Goal: Task Accomplishment & Management: Manage account settings

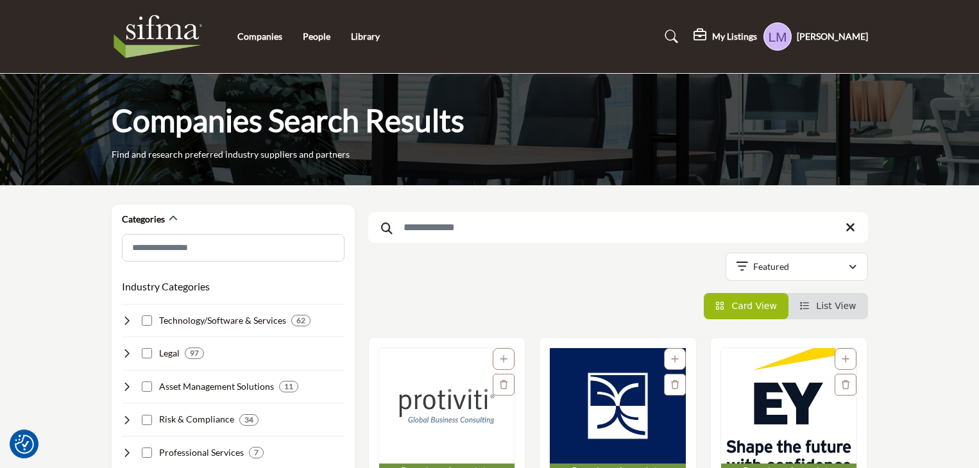
drag, startPoint x: 0, startPoint y: 0, endPoint x: 835, endPoint y: 39, distance: 835.4
click at [835, 39] on h5 "[PERSON_NAME]" at bounding box center [832, 36] width 71 height 13
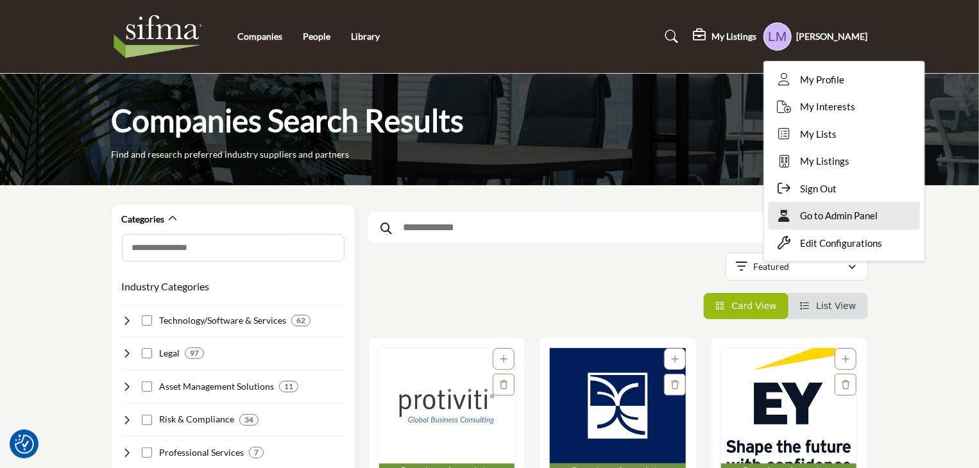
click at [855, 222] on span "Go to Admin Panel" at bounding box center [840, 215] width 78 height 15
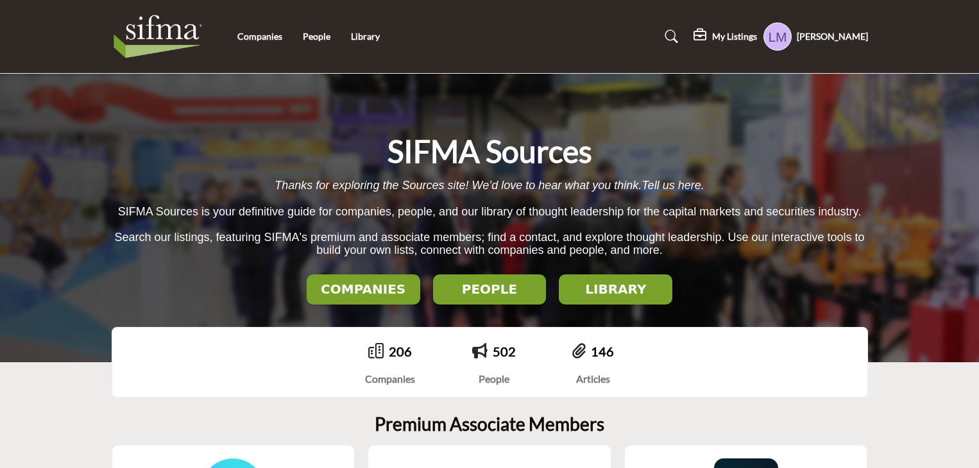
scroll to position [321, 0]
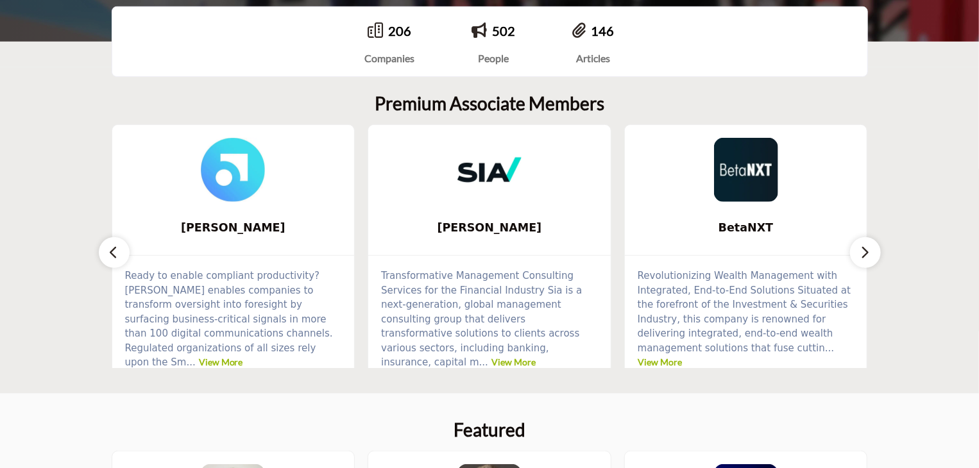
click at [746, 189] on img at bounding box center [746, 170] width 64 height 64
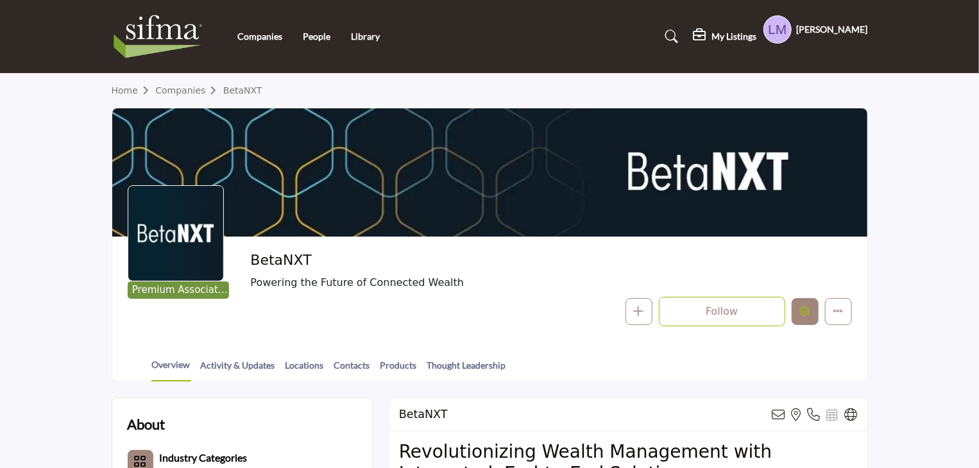
click at [802, 314] on icon "Edit company" at bounding box center [805, 311] width 10 height 10
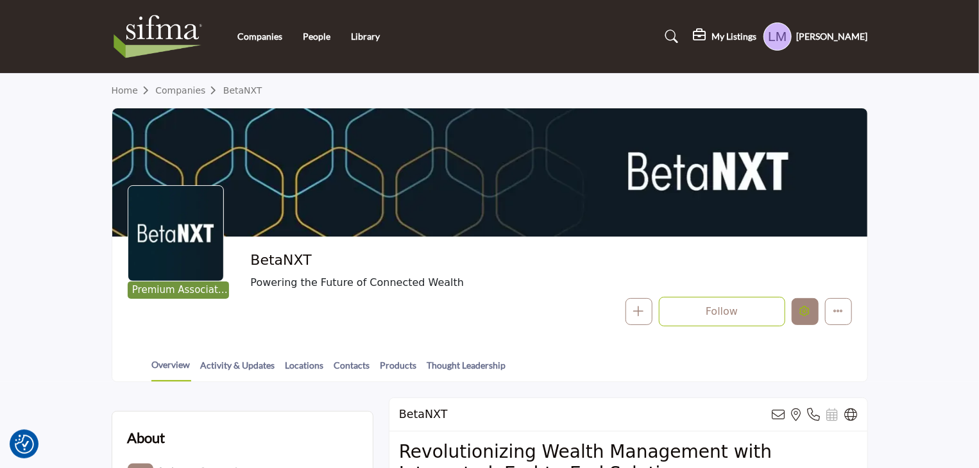
click at [804, 315] on icon "Edit company" at bounding box center [805, 311] width 10 height 10
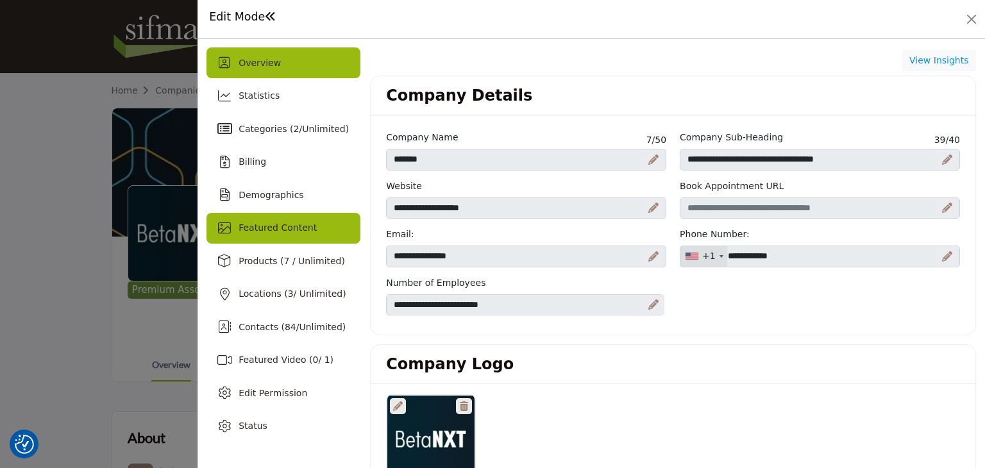
click at [294, 231] on span "Featured Content" at bounding box center [278, 228] width 78 height 10
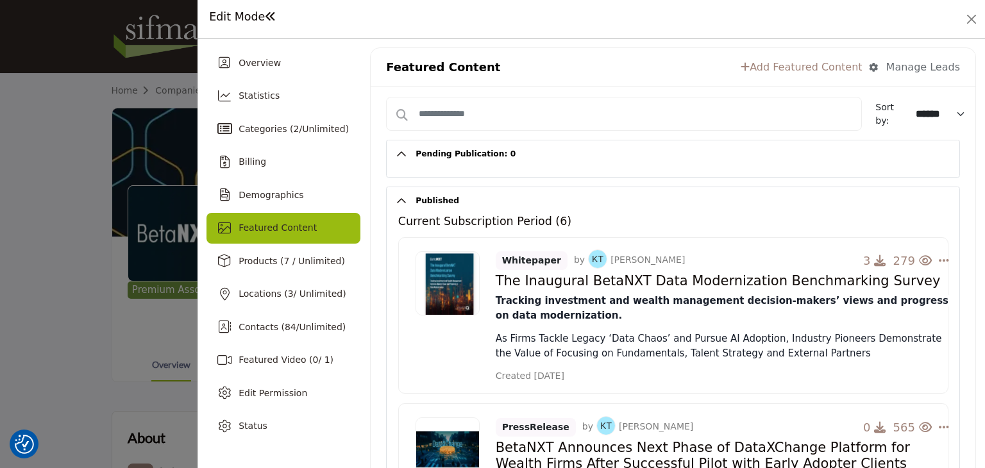
click at [781, 65] on link "Add Featured Content" at bounding box center [801, 67] width 121 height 15
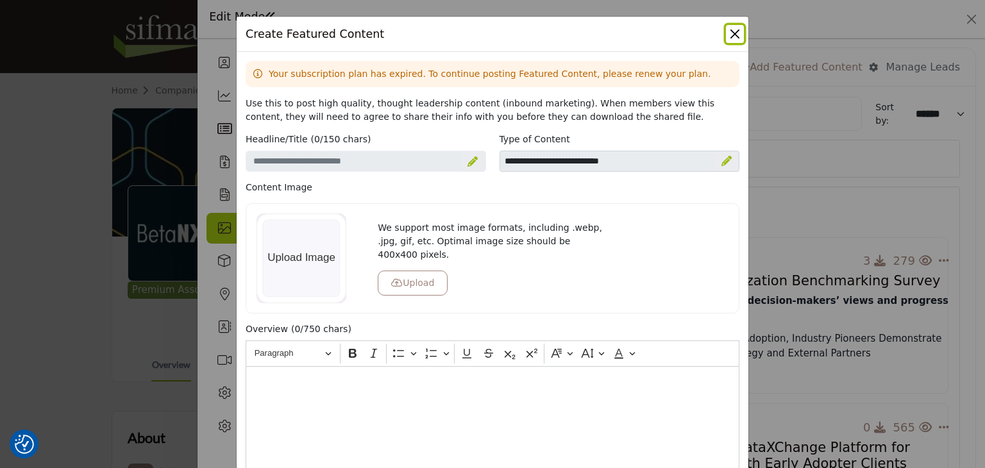
click at [734, 36] on button "Close" at bounding box center [735, 34] width 18 height 18
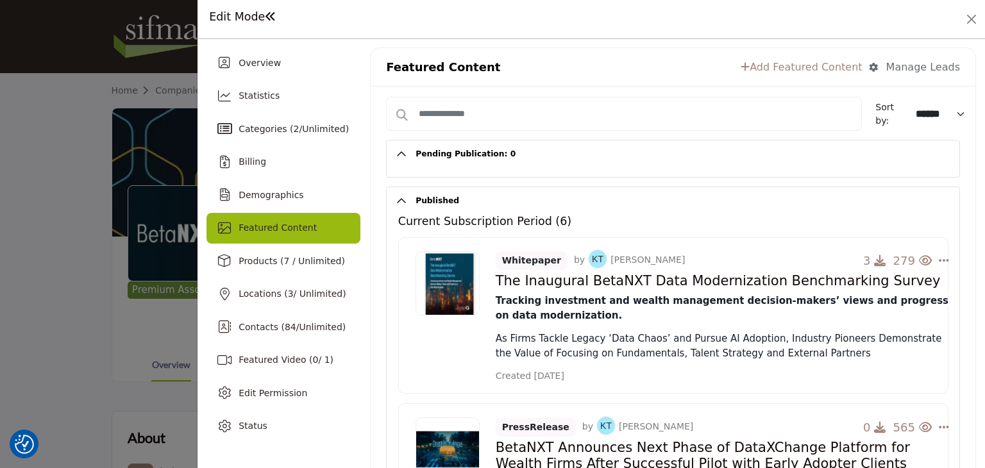
click at [790, 62] on link "Add Featured Content" at bounding box center [801, 67] width 121 height 15
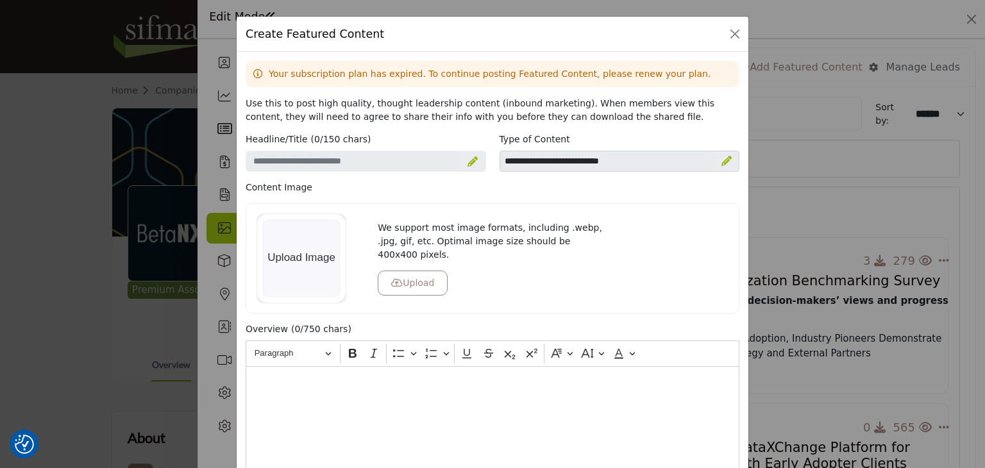
click at [819, 24] on div "Create Featured Content Your subscription plan has expired. To continue posting…" at bounding box center [492, 234] width 985 height 468
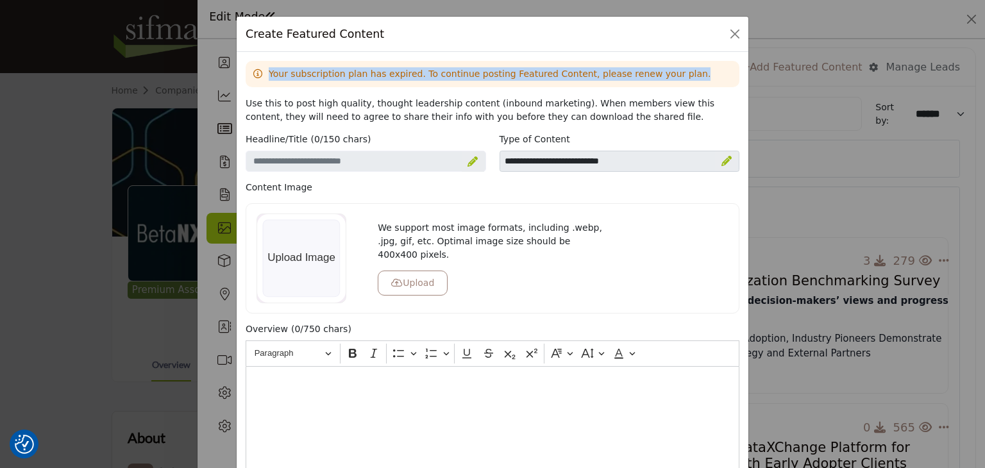
drag, startPoint x: 267, startPoint y: 72, endPoint x: 661, endPoint y: 72, distance: 393.9
click at [661, 72] on div "Your subscription plan has expired. To continue posting Featured Content, pleas…" at bounding box center [493, 74] width 494 height 26
copy p "Your subscription plan has expired. To continue posting Featured Content, pleas…"
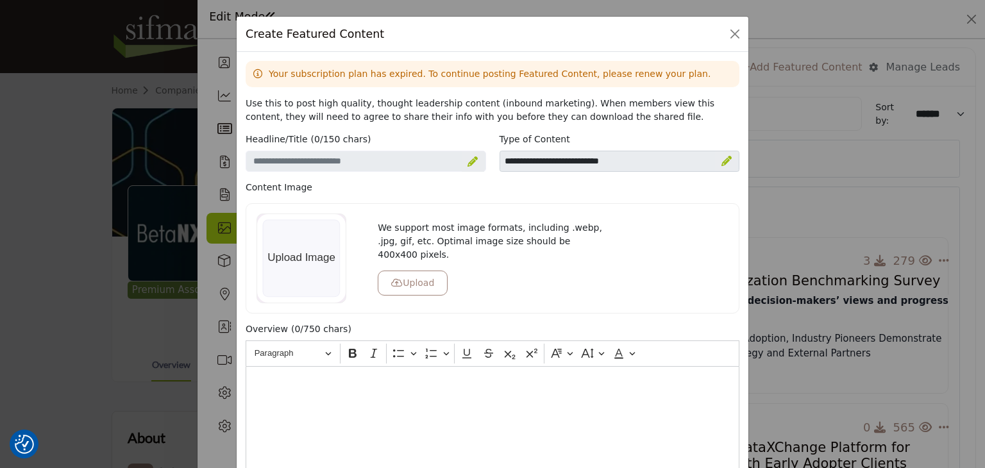
click at [845, 203] on div "Create Featured Content Your subscription plan has expired. To continue posting…" at bounding box center [492, 234] width 985 height 468
click at [731, 38] on button "Close" at bounding box center [735, 34] width 18 height 18
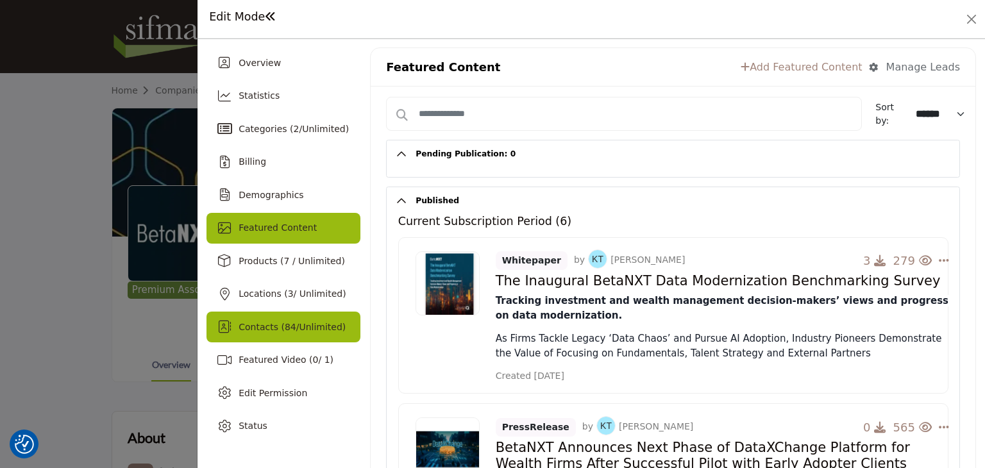
click at [285, 326] on span "84" at bounding box center [291, 327] width 12 height 10
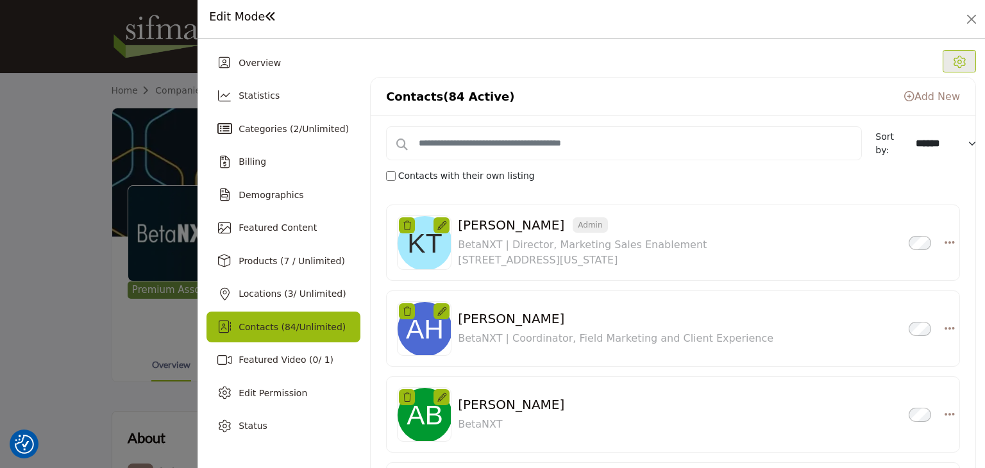
click at [936, 93] on link "Add New" at bounding box center [932, 96] width 56 height 12
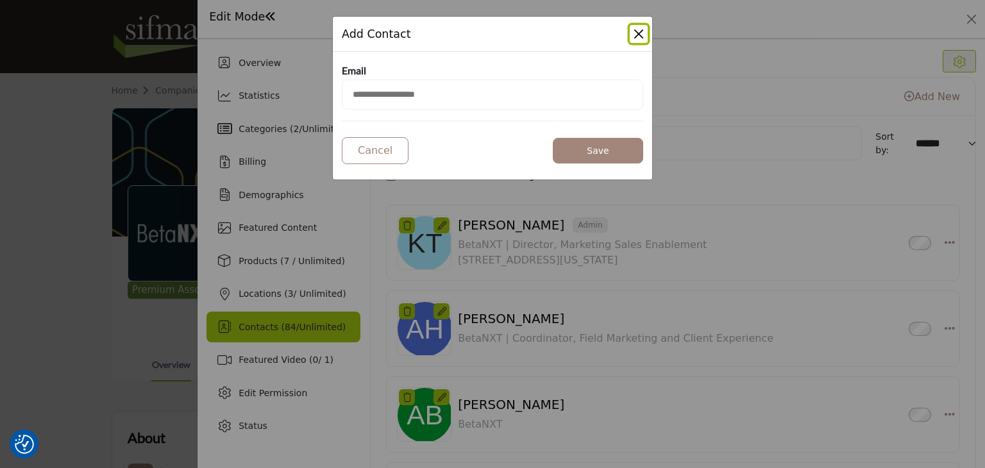
click at [639, 33] on button "Close Modal" at bounding box center [639, 34] width 18 height 18
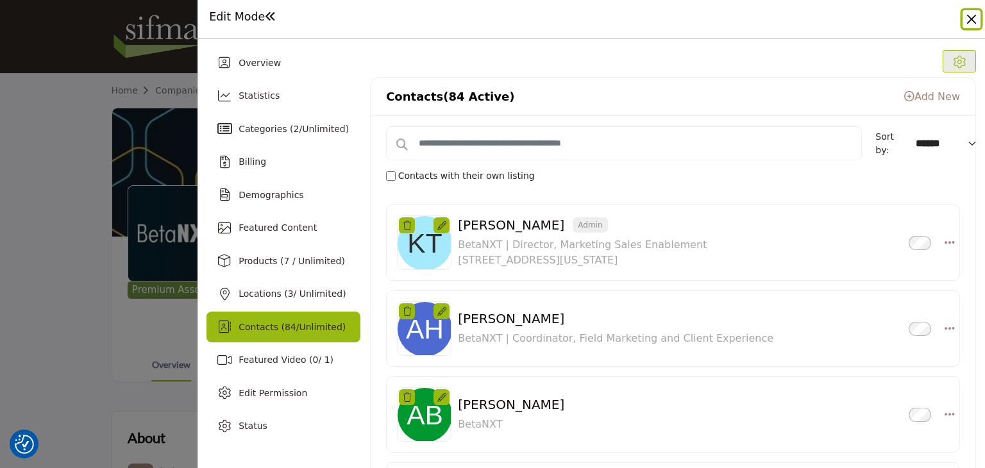
click at [971, 21] on button "Close" at bounding box center [972, 19] width 18 height 18
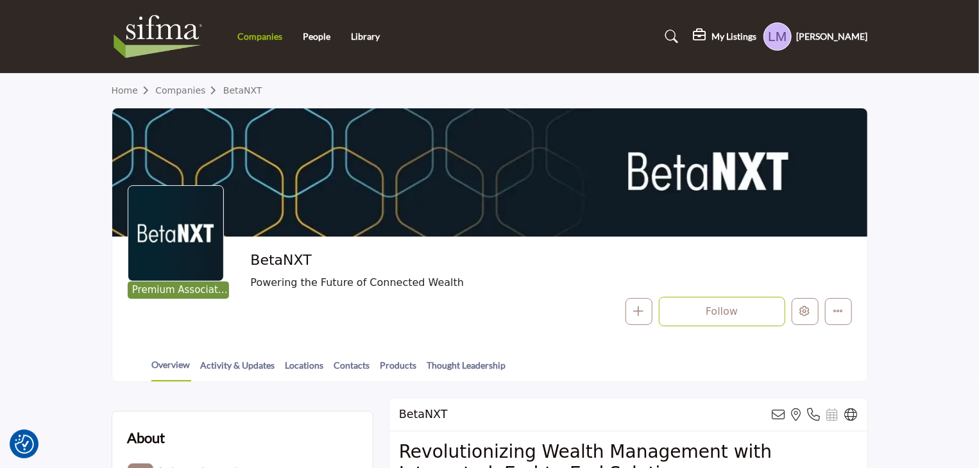
click at [250, 37] on link "Companies" at bounding box center [259, 36] width 45 height 11
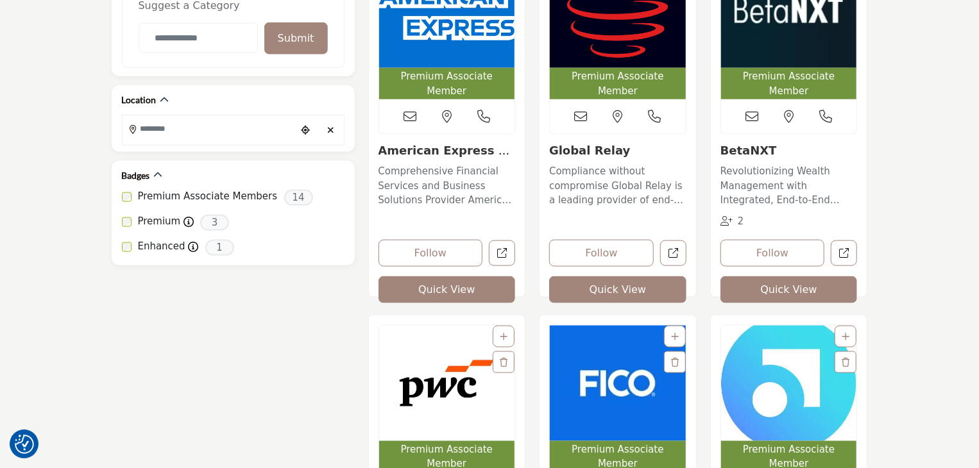
scroll to position [706, 0]
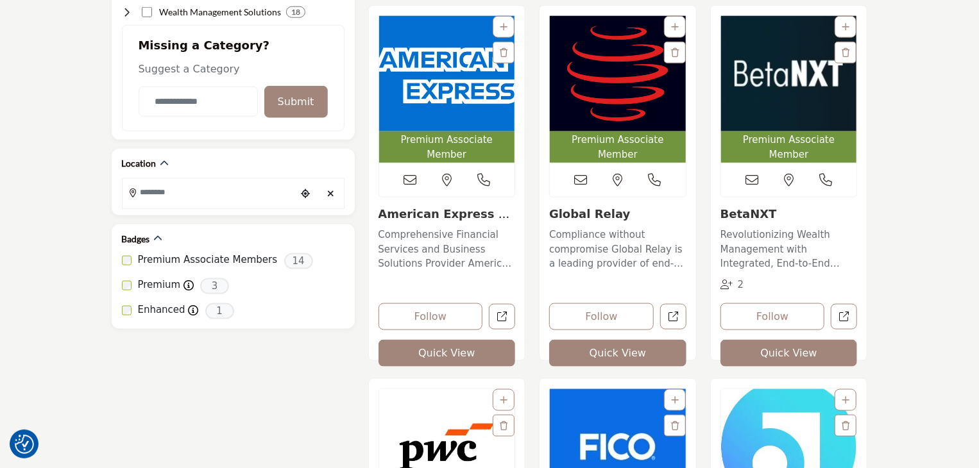
click at [752, 92] on img "Open Listing in new tab" at bounding box center [789, 73] width 136 height 115
drag, startPoint x: 938, startPoint y: 72, endPoint x: 931, endPoint y: 44, distance: 28.9
